Goal: Information Seeking & Learning: Learn about a topic

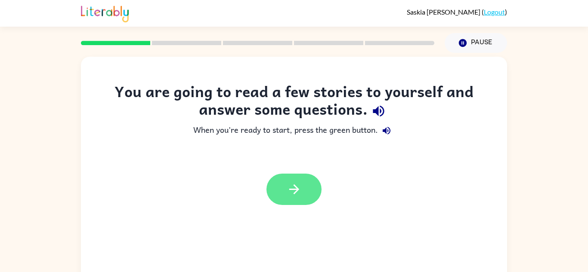
click at [291, 192] on icon "button" at bounding box center [294, 189] width 15 height 15
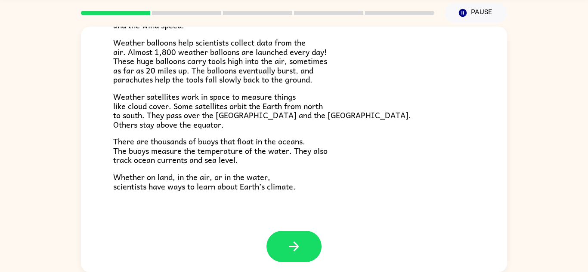
scroll to position [241, 0]
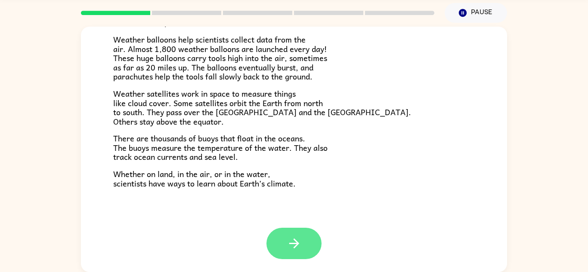
click at [283, 239] on button "button" at bounding box center [293, 243] width 55 height 31
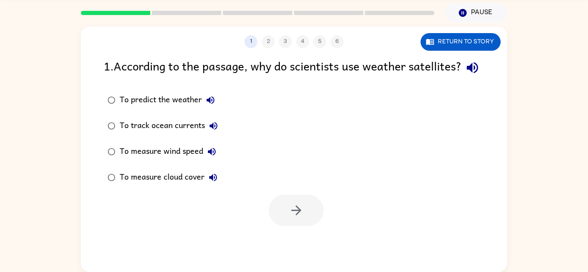
scroll to position [0, 0]
click at [189, 109] on div "To predict the weather" at bounding box center [169, 100] width 99 height 17
click at [292, 218] on icon "button" at bounding box center [296, 210] width 15 height 15
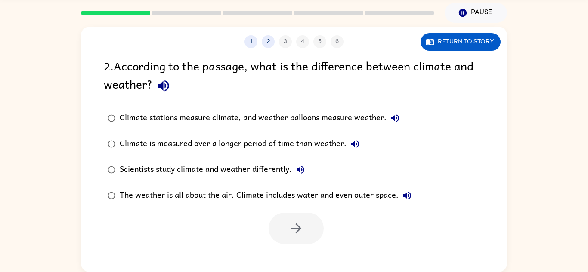
click at [265, 117] on div "Climate stations measure climate, and weather balloons measure weather." at bounding box center [262, 118] width 284 height 17
click at [320, 219] on button "button" at bounding box center [296, 228] width 55 height 31
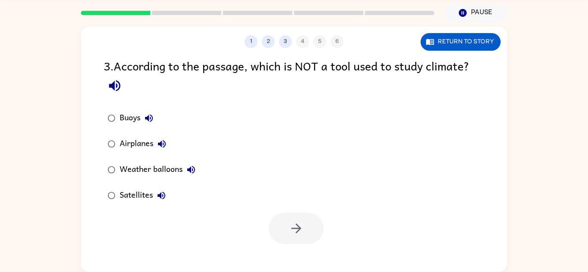
click at [149, 141] on div "Airplanes" at bounding box center [145, 144] width 51 height 17
click at [303, 229] on icon "button" at bounding box center [296, 228] width 15 height 15
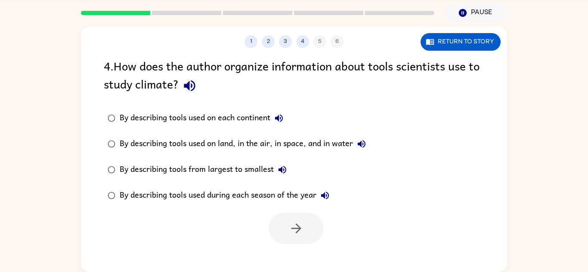
click at [298, 142] on div "By describing tools used on land, in the air, in space, and in water" at bounding box center [245, 144] width 250 height 17
click at [315, 224] on button "button" at bounding box center [296, 228] width 55 height 31
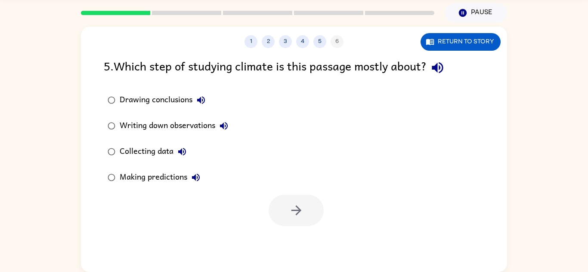
click at [163, 151] on div "Collecting data" at bounding box center [155, 151] width 71 height 17
click at [293, 204] on icon "button" at bounding box center [296, 210] width 15 height 15
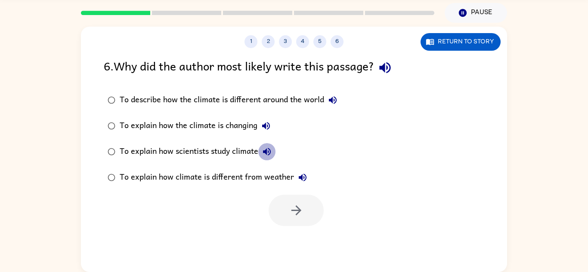
click at [262, 148] on button "To explain how scientists study climate" at bounding box center [266, 151] width 17 height 17
click at [240, 152] on div "To explain how scientists study climate" at bounding box center [198, 151] width 156 height 17
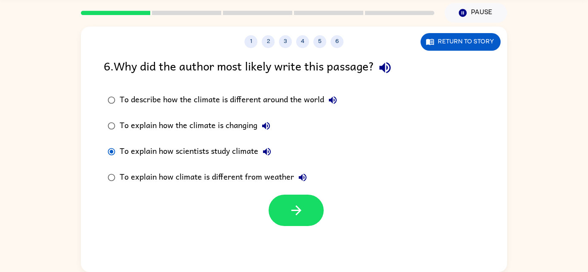
click at [239, 149] on div "To explain how scientists study climate" at bounding box center [198, 151] width 156 height 17
click at [302, 205] on icon "button" at bounding box center [296, 210] width 15 height 15
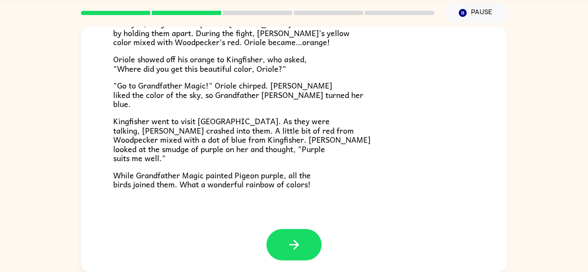
scroll to position [222, 0]
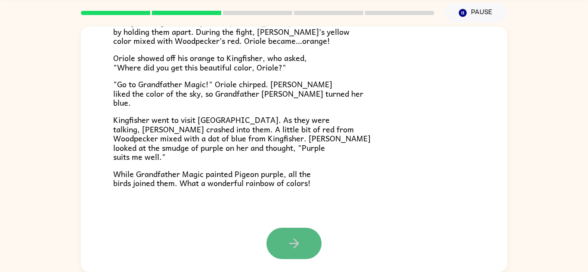
click at [278, 248] on button "button" at bounding box center [293, 243] width 55 height 31
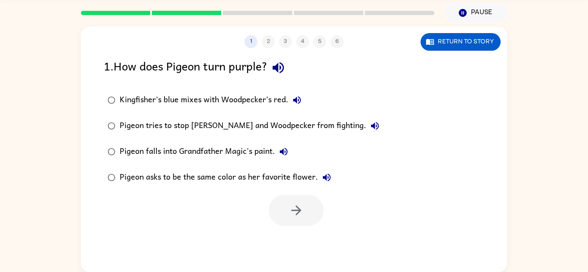
click at [243, 98] on div "Kingfisher’s blue mixes with Woodpecker’s red." at bounding box center [213, 100] width 186 height 17
click at [286, 204] on button "button" at bounding box center [296, 210] width 55 height 31
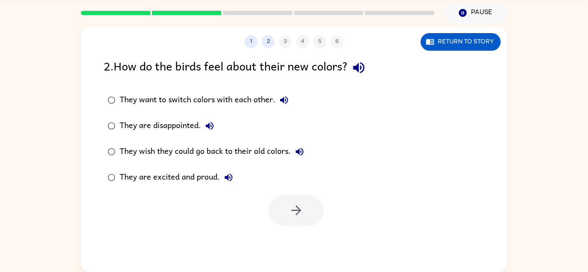
click at [198, 174] on div "They are excited and proud." at bounding box center [178, 177] width 117 height 17
click at [306, 208] on button "button" at bounding box center [296, 210] width 55 height 31
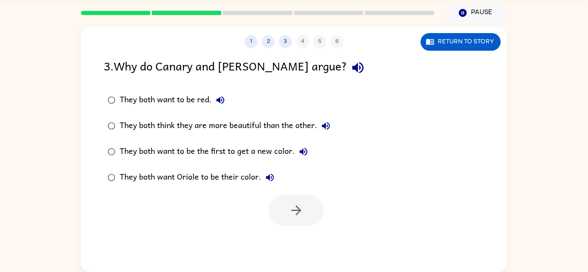
click at [235, 124] on div "They both think they are more beautiful than the other." at bounding box center [227, 125] width 215 height 17
click at [288, 197] on button "button" at bounding box center [296, 210] width 55 height 31
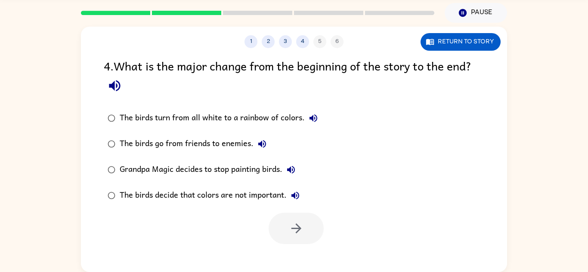
scroll to position [30, 0]
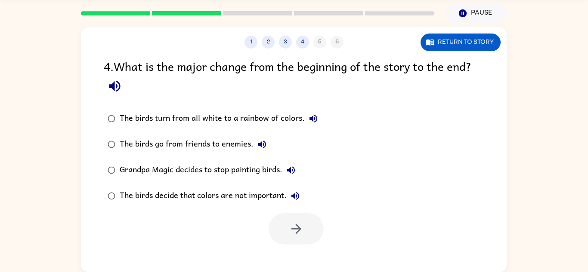
click at [287, 118] on div "The birds turn from all white to a rainbow of colors." at bounding box center [221, 118] width 202 height 17
click at [302, 213] on button "button" at bounding box center [296, 228] width 55 height 31
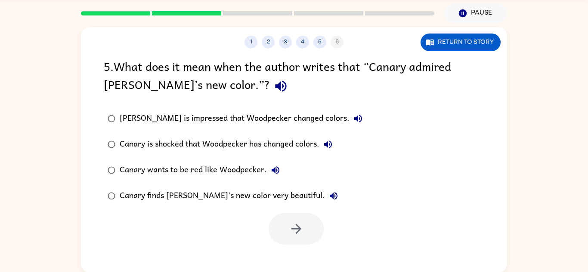
click at [239, 195] on div "Canary finds [PERSON_NAME]'s new color very beautiful." at bounding box center [231, 196] width 223 height 17
click at [279, 222] on button "button" at bounding box center [296, 228] width 55 height 31
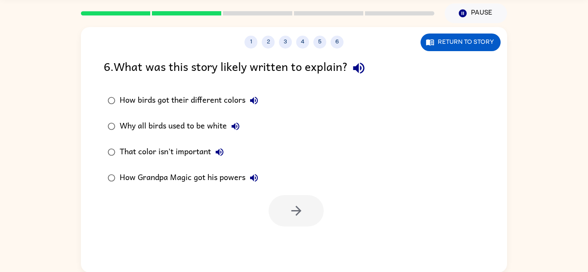
click at [207, 107] on div "How birds got their different colors" at bounding box center [191, 100] width 143 height 17
click at [296, 208] on icon "button" at bounding box center [296, 211] width 15 height 15
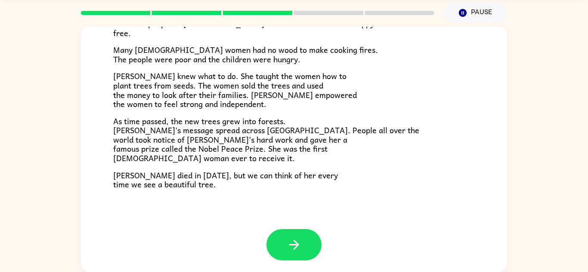
scroll to position [242, 0]
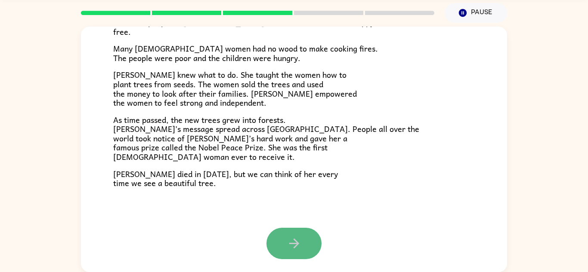
click at [293, 240] on icon "button" at bounding box center [294, 243] width 15 height 15
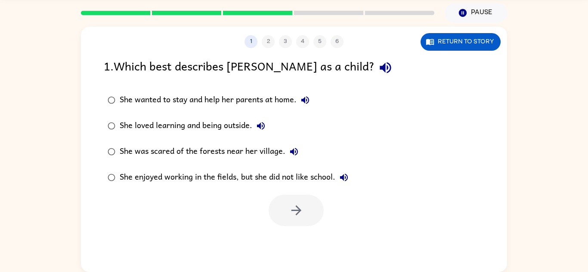
click at [193, 131] on div "She loved learning and being outside." at bounding box center [195, 125] width 150 height 17
click at [285, 201] on button "button" at bounding box center [296, 210] width 55 height 31
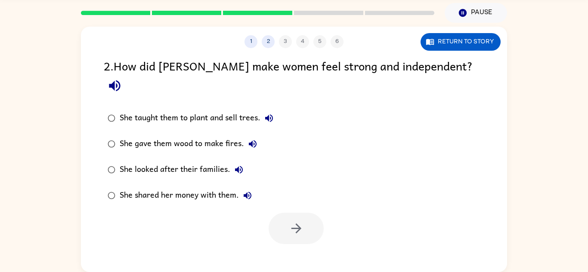
click at [242, 110] on div "She taught them to plant and sell trees." at bounding box center [199, 118] width 158 height 17
click at [298, 221] on icon "button" at bounding box center [296, 228] width 15 height 15
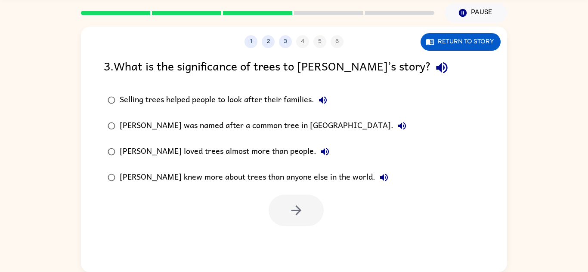
click at [333, 124] on label "[PERSON_NAME] was named after a common tree in [GEOGRAPHIC_DATA]." at bounding box center [257, 126] width 316 height 26
click at [277, 101] on div "Selling trees helped people to look after their families." at bounding box center [226, 100] width 212 height 17
click at [298, 203] on icon "button" at bounding box center [296, 210] width 15 height 15
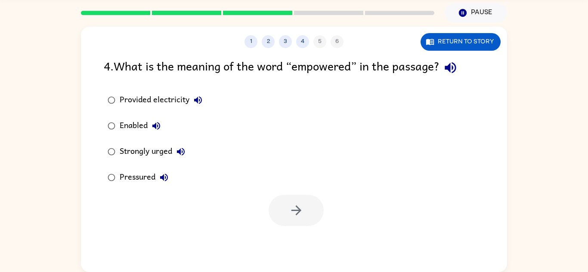
click at [146, 125] on div "Enabled" at bounding box center [142, 125] width 45 height 17
click at [271, 205] on button "button" at bounding box center [296, 210] width 55 height 31
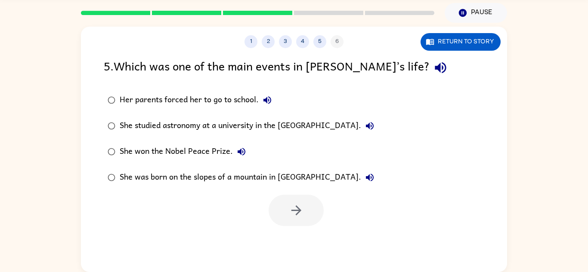
click at [223, 151] on div "She won the Nobel Peace Prize." at bounding box center [185, 151] width 130 height 17
click at [281, 196] on button "button" at bounding box center [296, 210] width 55 height 31
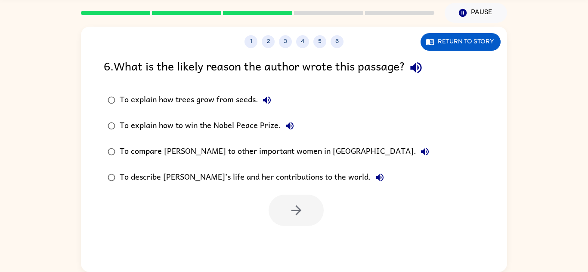
click at [242, 146] on div "To compare [PERSON_NAME] to other important women in [GEOGRAPHIC_DATA]." at bounding box center [277, 151] width 314 height 17
click at [241, 121] on div "To explain how to win the Nobel Peace Prize." at bounding box center [209, 125] width 179 height 17
click at [209, 174] on div "To describe [PERSON_NAME]’s life and her contributions to the world." at bounding box center [254, 177] width 269 height 17
click at [289, 204] on icon "button" at bounding box center [296, 210] width 15 height 15
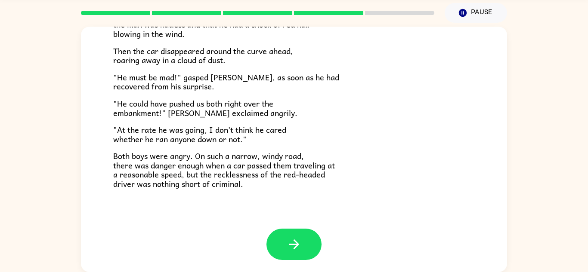
scroll to position [239, 0]
click at [304, 250] on button "button" at bounding box center [293, 244] width 55 height 31
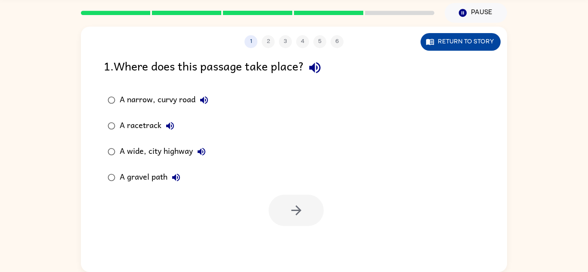
click at [454, 41] on button "Return to story" at bounding box center [460, 42] width 80 height 18
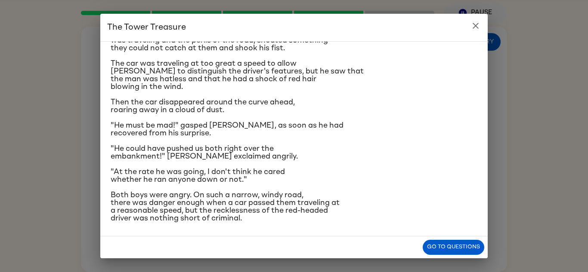
scroll to position [134, 0]
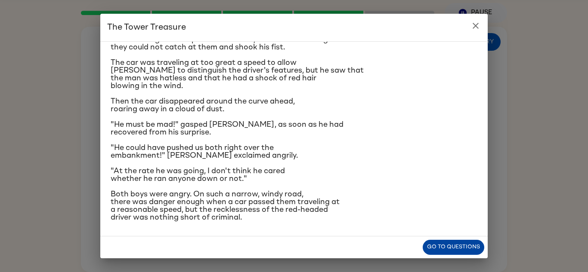
click at [431, 249] on button "Go to questions" at bounding box center [454, 247] width 62 height 15
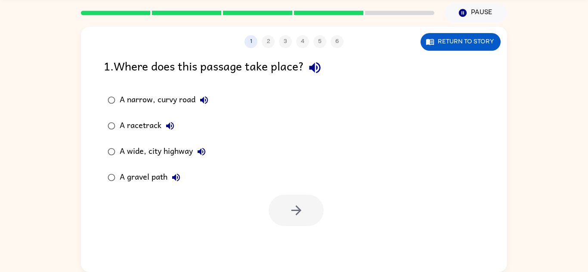
click at [145, 176] on div "A gravel path" at bounding box center [152, 177] width 65 height 17
click at [294, 218] on button "button" at bounding box center [296, 210] width 55 height 31
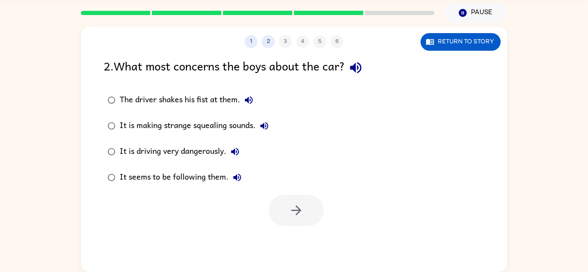
click at [189, 150] on div "It is driving very dangerously." at bounding box center [182, 151] width 124 height 17
click at [281, 199] on button "button" at bounding box center [296, 210] width 55 height 31
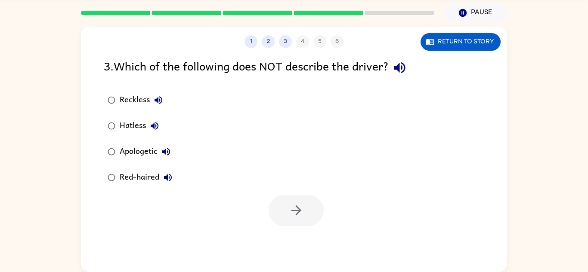
click at [147, 151] on div "Apologetic" at bounding box center [147, 151] width 55 height 17
click at [295, 208] on icon "button" at bounding box center [296, 210] width 15 height 15
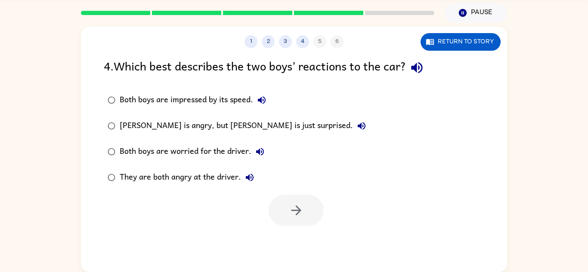
click at [179, 177] on div "They are both angry at the driver." at bounding box center [189, 177] width 139 height 17
click at [297, 206] on icon "button" at bounding box center [296, 210] width 15 height 15
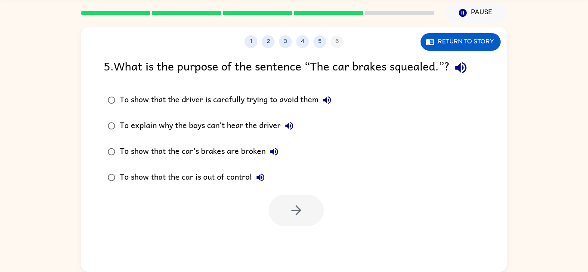
click at [186, 176] on div "To show that the car is out of control" at bounding box center [194, 177] width 149 height 17
click at [280, 204] on button "button" at bounding box center [296, 210] width 55 height 31
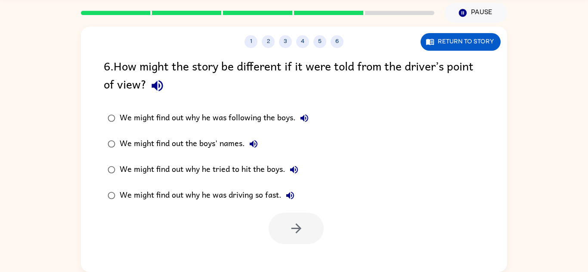
click at [259, 194] on div "We might find out why he was driving so fast." at bounding box center [209, 195] width 179 height 17
click at [278, 220] on button "button" at bounding box center [296, 228] width 55 height 31
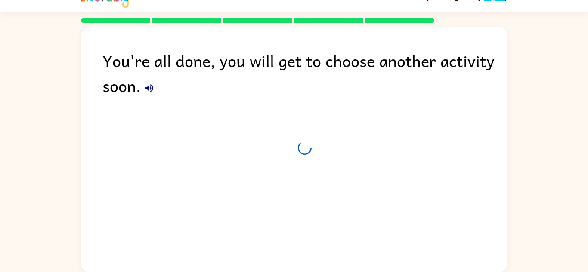
scroll to position [15, 0]
